Goal: Task Accomplishment & Management: Manage account settings

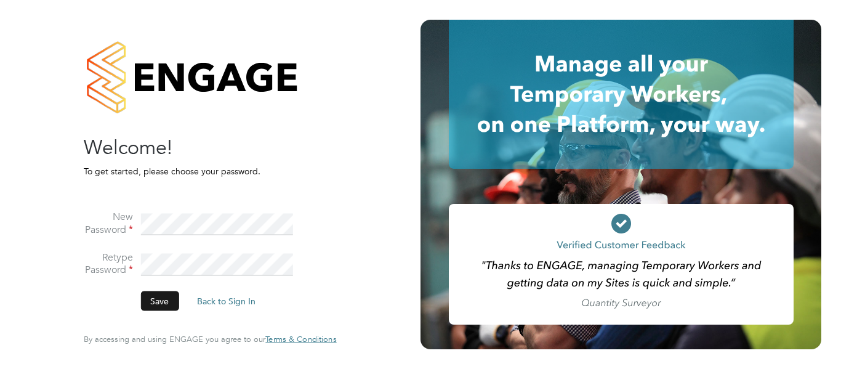
click at [166, 300] on button "Save" at bounding box center [159, 301] width 38 height 20
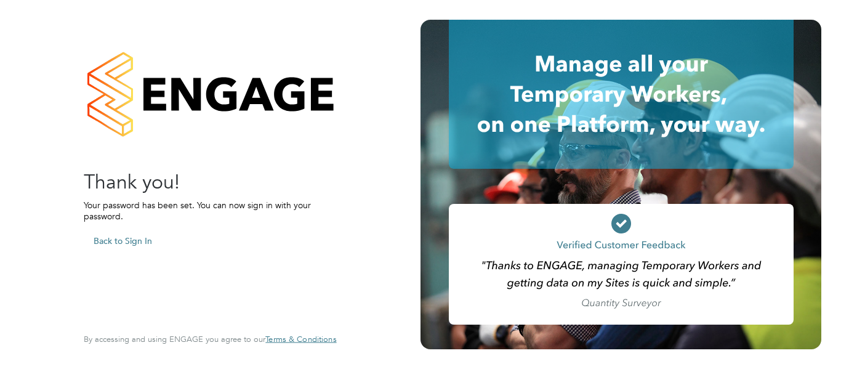
click at [107, 240] on button "Back to Sign In" at bounding box center [123, 241] width 78 height 20
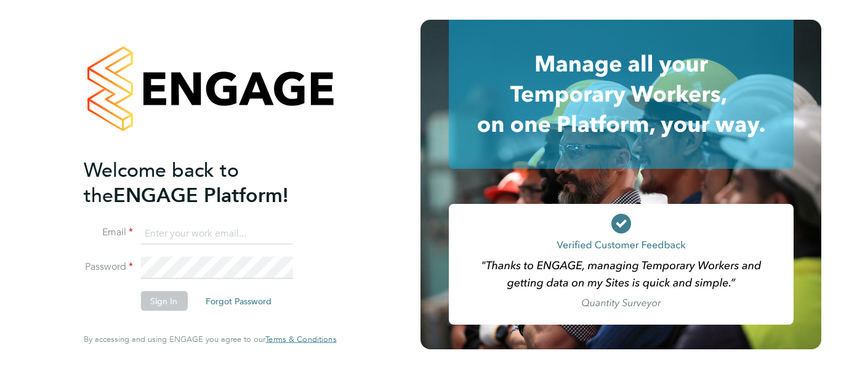
click at [209, 233] on input at bounding box center [216, 233] width 152 height 22
click at [202, 237] on input at bounding box center [216, 233] width 152 height 22
paste input "katie.oshea@uk.g4s.com"
type input "katie.oshea@uk.g4s.com"
click at [169, 295] on button "Sign In" at bounding box center [163, 301] width 47 height 20
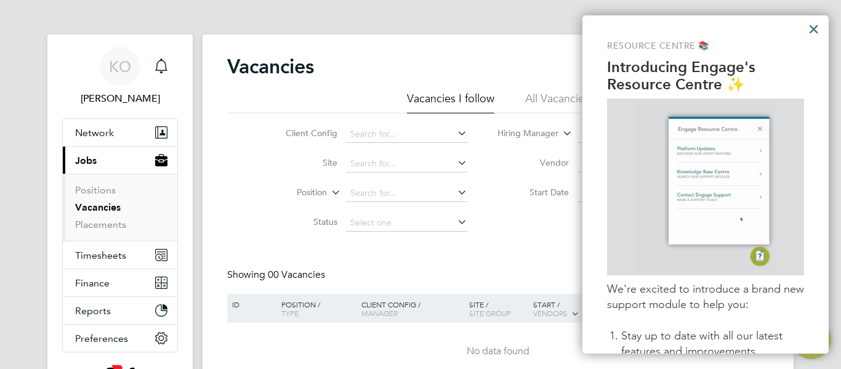
click at [812, 28] on button "×" at bounding box center [814, 29] width 12 height 20
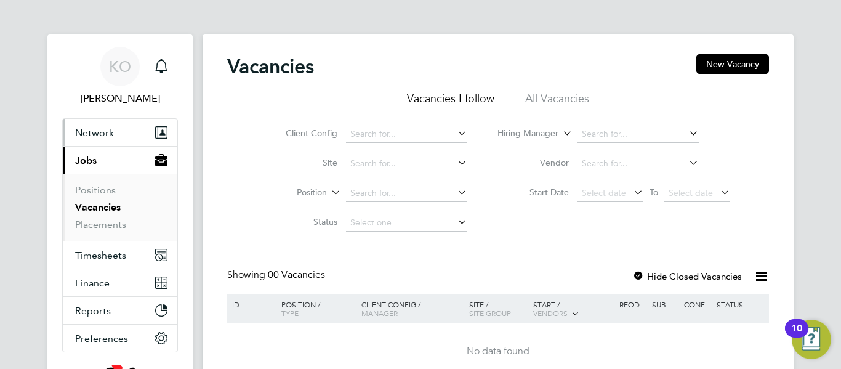
click at [91, 137] on span "Network" at bounding box center [94, 133] width 39 height 12
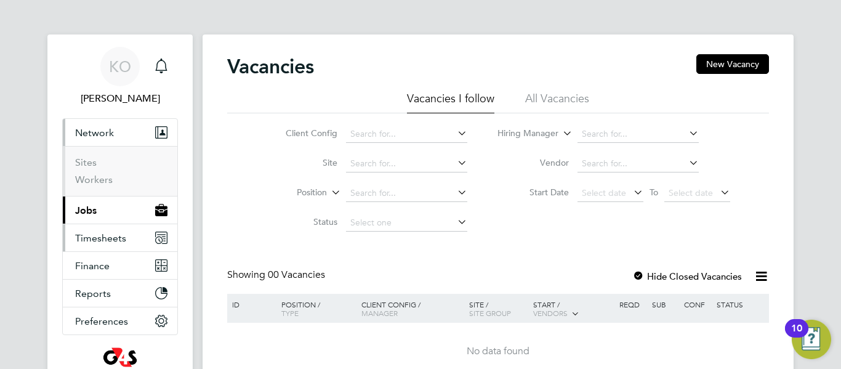
click at [111, 243] on span "Timesheets" at bounding box center [100, 238] width 51 height 12
